Goal: Task Accomplishment & Management: Manage account settings

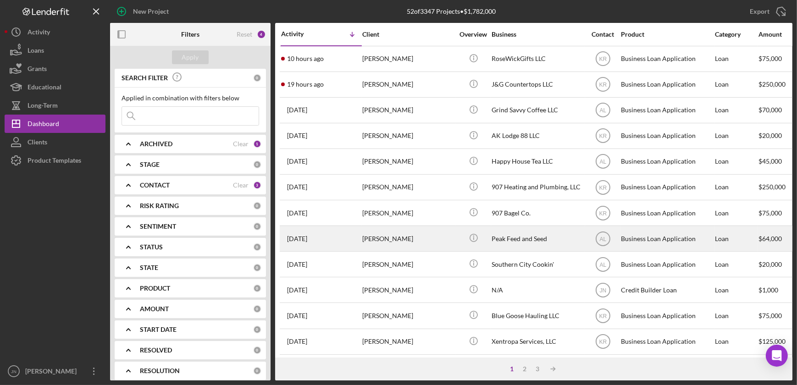
click at [394, 237] on div "[PERSON_NAME]" at bounding box center [408, 238] width 92 height 24
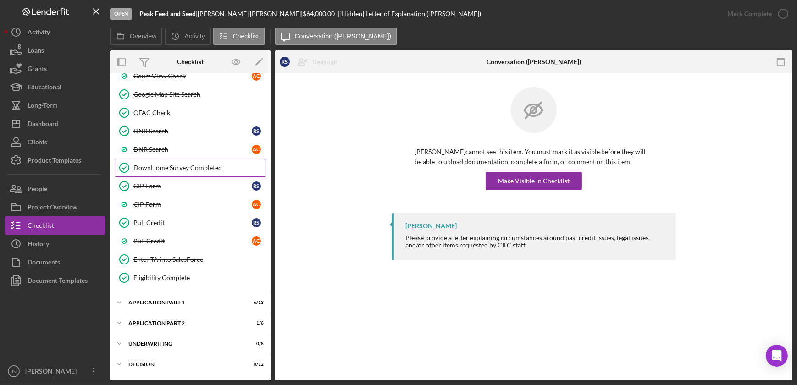
scroll to position [417, 0]
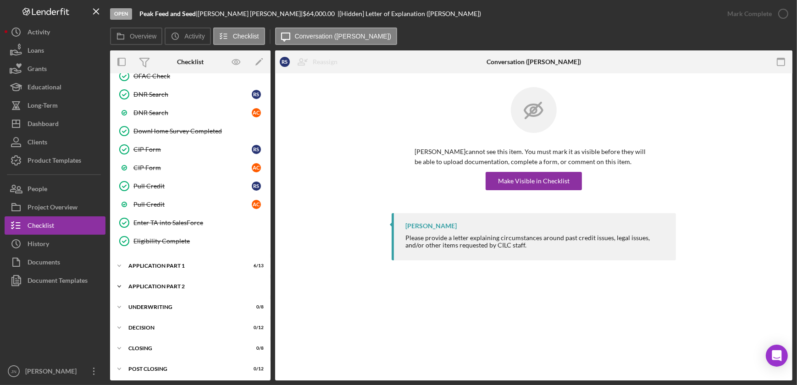
click at [176, 287] on div "Icon/Expander Application Part 2 1 / 6" at bounding box center [190, 286] width 160 height 18
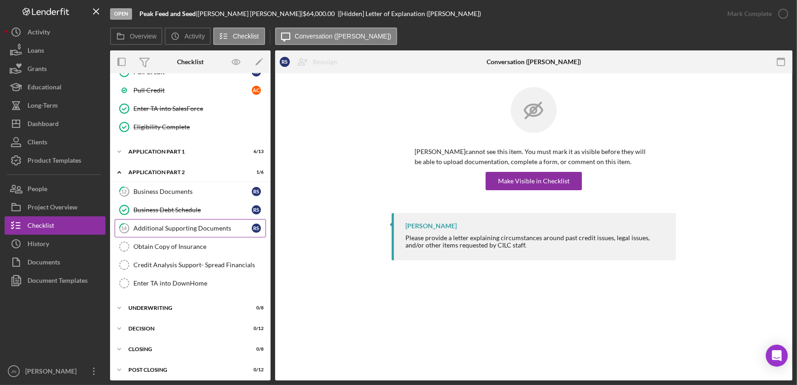
click at [175, 228] on div "Additional Supporting Documents" at bounding box center [192, 228] width 118 height 7
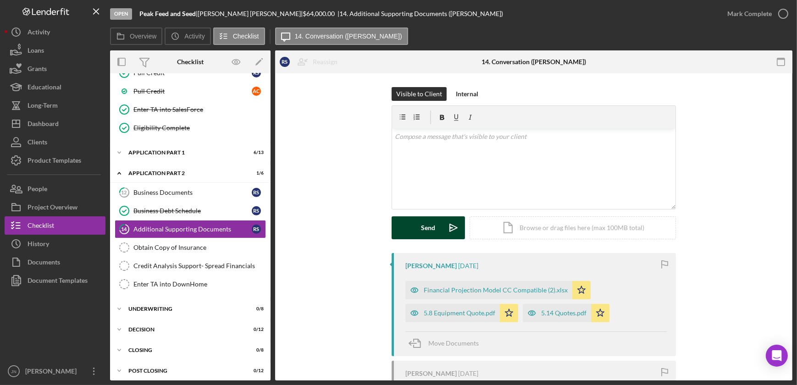
scroll to position [531, 0]
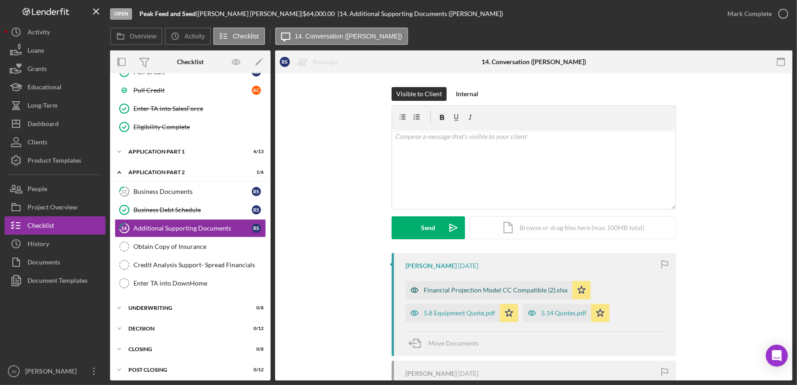
click at [506, 286] on div "Financial Projection Model CC Compatible (2).xlsx" at bounding box center [488, 290] width 167 height 18
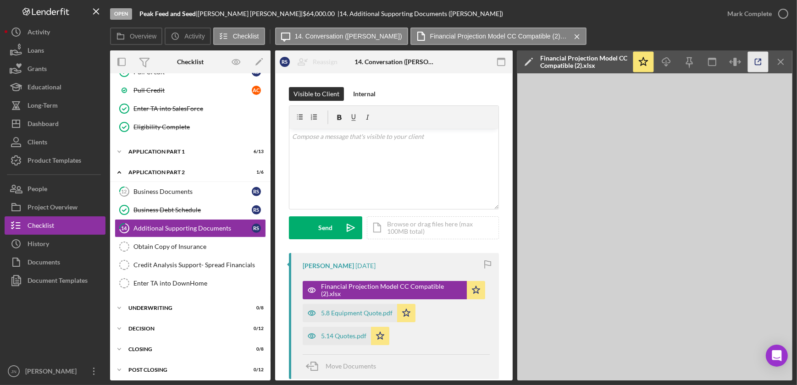
click at [757, 63] on icon "button" at bounding box center [758, 62] width 21 height 21
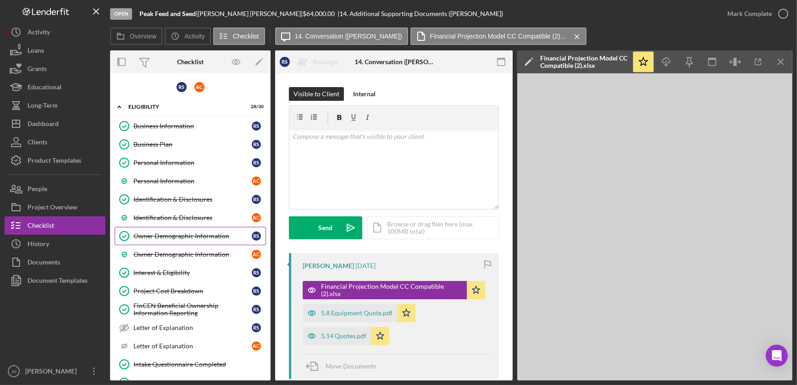
scroll to position [0, 0]
click at [170, 288] on div "Project Cost Breakdown" at bounding box center [192, 290] width 118 height 7
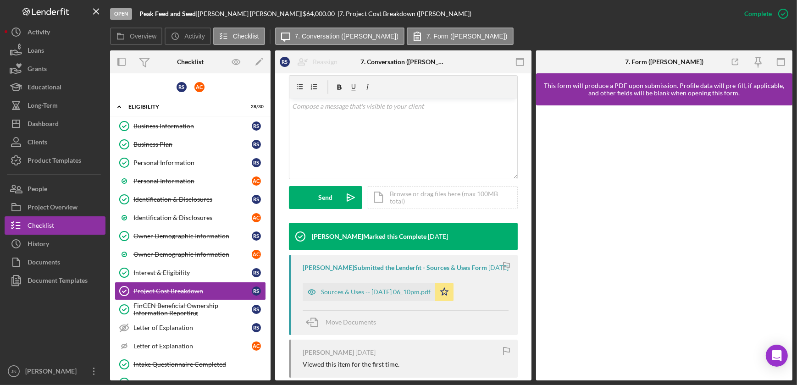
scroll to position [208, 0]
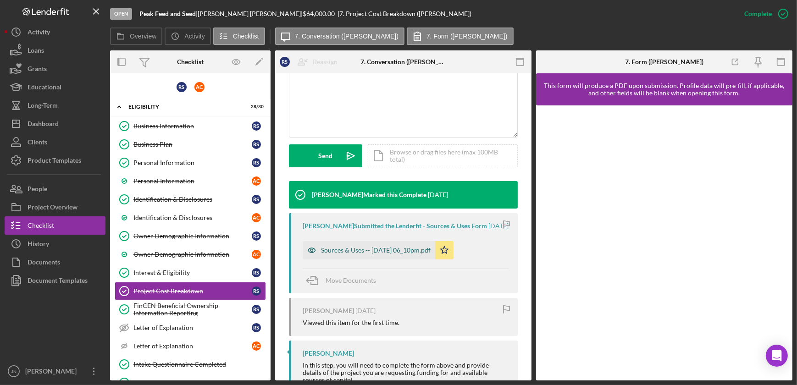
click at [382, 254] on div "Sources & Uses -- [DATE] 06_10pm.pdf" at bounding box center [376, 250] width 110 height 7
